Goal: Transaction & Acquisition: Purchase product/service

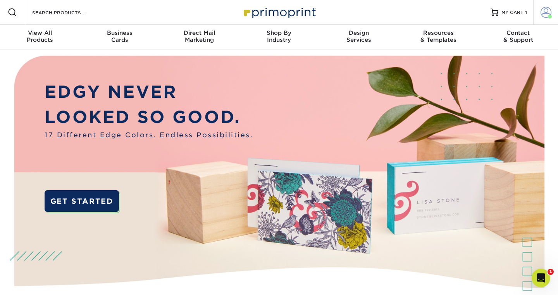
click at [547, 10] on span at bounding box center [545, 12] width 11 height 11
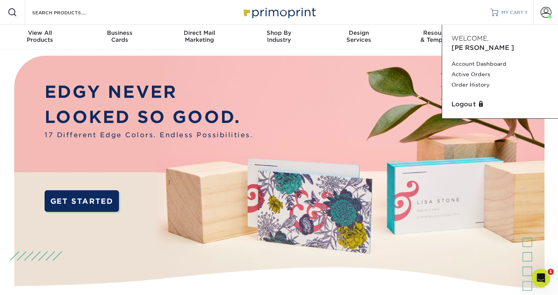
click at [521, 10] on span "MY CART" at bounding box center [512, 12] width 22 height 7
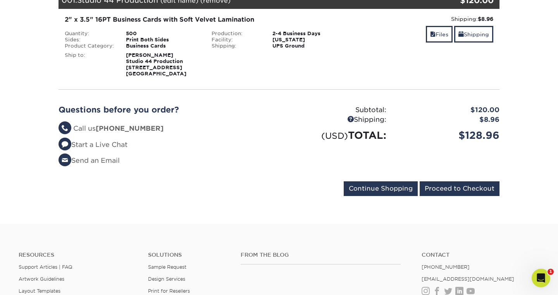
scroll to position [126, 0]
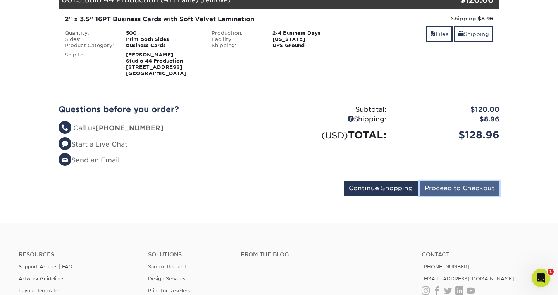
click at [453, 186] on input "Proceed to Checkout" at bounding box center [459, 188] width 80 height 15
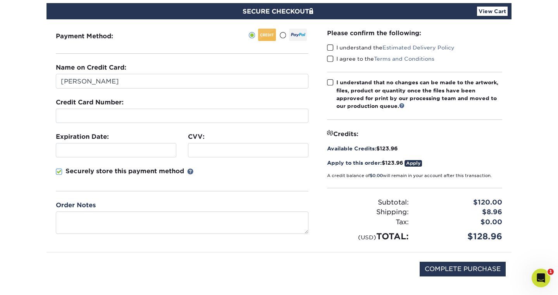
scroll to position [62, 0]
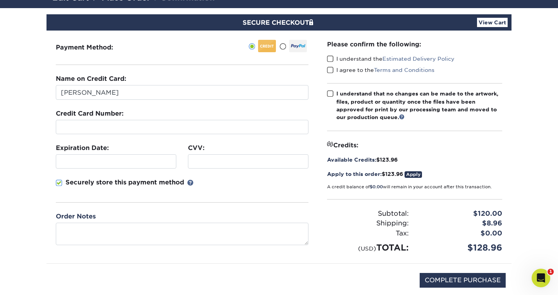
click at [329, 60] on span at bounding box center [330, 58] width 7 height 7
click at [0, 0] on input "I understand the Estimated Delivery Policy" at bounding box center [0, 0] width 0 height 0
click at [331, 69] on span at bounding box center [330, 70] width 7 height 7
click at [0, 0] on input "I agree to the Terms and Conditions" at bounding box center [0, 0] width 0 height 0
click at [333, 91] on span at bounding box center [330, 93] width 7 height 7
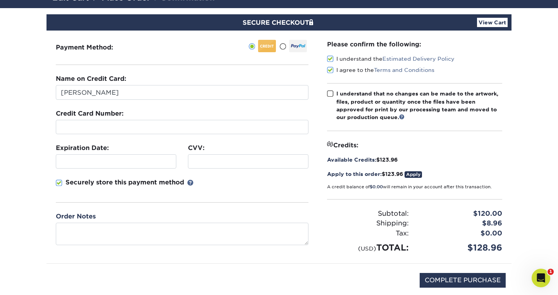
click at [0, 0] on input "I understand that no changes can be made to the artwork, files, product or quan…" at bounding box center [0, 0] width 0 height 0
click at [416, 174] on link "Apply" at bounding box center [412, 175] width 17 height 7
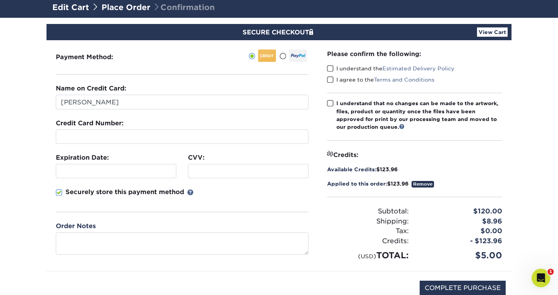
scroll to position [45, 0]
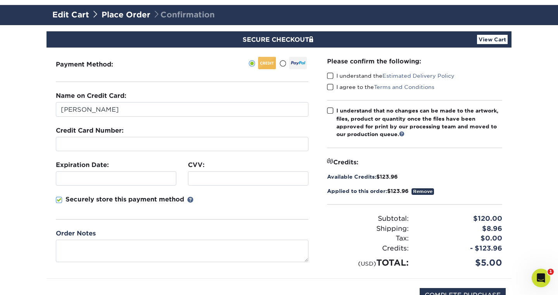
click at [283, 63] on span at bounding box center [282, 63] width 7 height 7
click at [0, 0] on input "radio" at bounding box center [0, 0] width 0 height 0
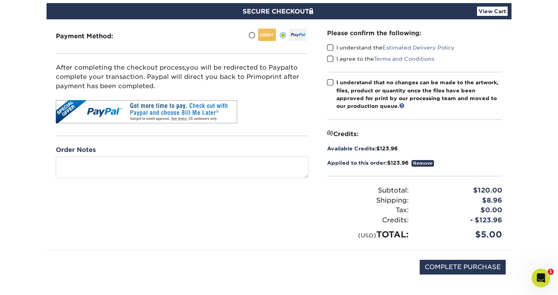
scroll to position [60, 0]
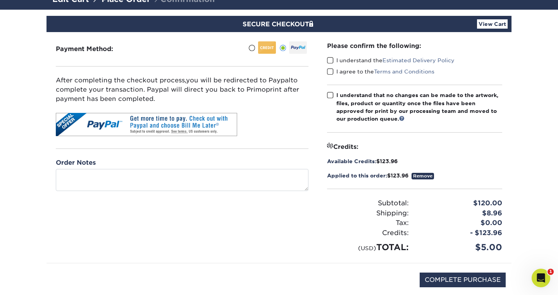
click at [331, 59] on span at bounding box center [330, 60] width 7 height 7
click at [0, 0] on input "I understand the Estimated Delivery Policy" at bounding box center [0, 0] width 0 height 0
click at [331, 72] on span at bounding box center [330, 71] width 7 height 7
click at [0, 0] on input "I agree to the Terms and Conditions" at bounding box center [0, 0] width 0 height 0
click at [331, 94] on span at bounding box center [330, 95] width 7 height 7
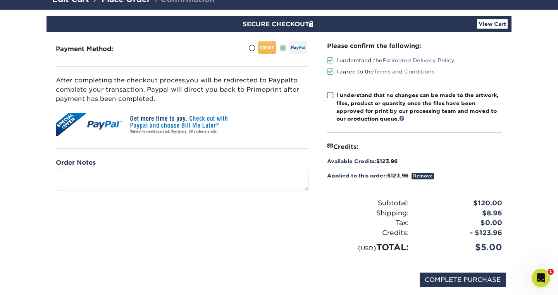
click at [0, 0] on input "I understand that no changes can be made to the artwork, files, product or quan…" at bounding box center [0, 0] width 0 height 0
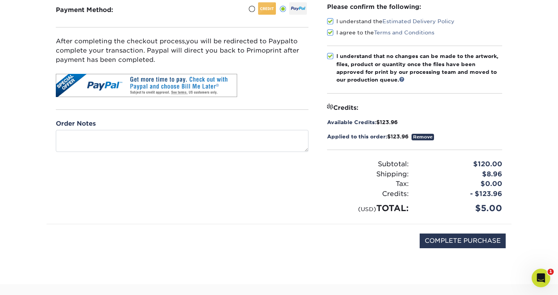
scroll to position [107, 0]
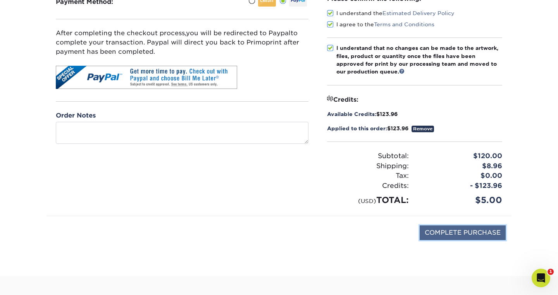
click at [458, 234] on input "COMPLETE PURCHASE" at bounding box center [462, 233] width 86 height 15
type input "PROCESSING, PLEASE WAIT..."
